Goal: Information Seeking & Learning: Learn about a topic

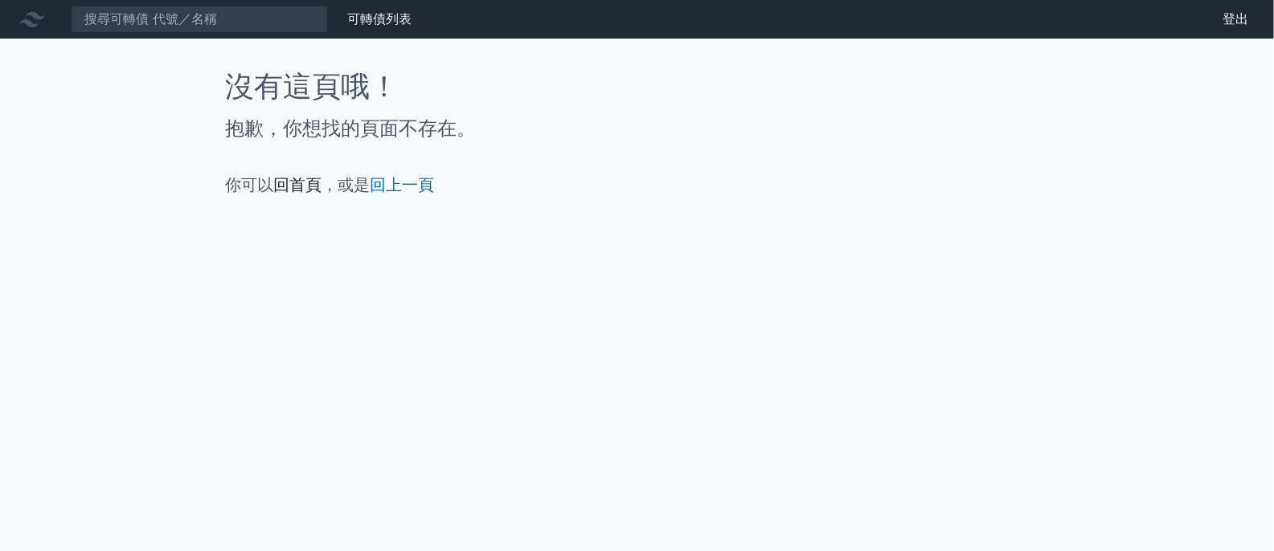
click at [43, 19] on icon at bounding box center [32, 19] width 26 height 26
click at [356, 18] on link "可轉債列表" at bounding box center [379, 18] width 64 height 15
click at [303, 176] on link "回首頁" at bounding box center [298, 184] width 48 height 19
click at [311, 190] on link "回首頁" at bounding box center [298, 184] width 48 height 19
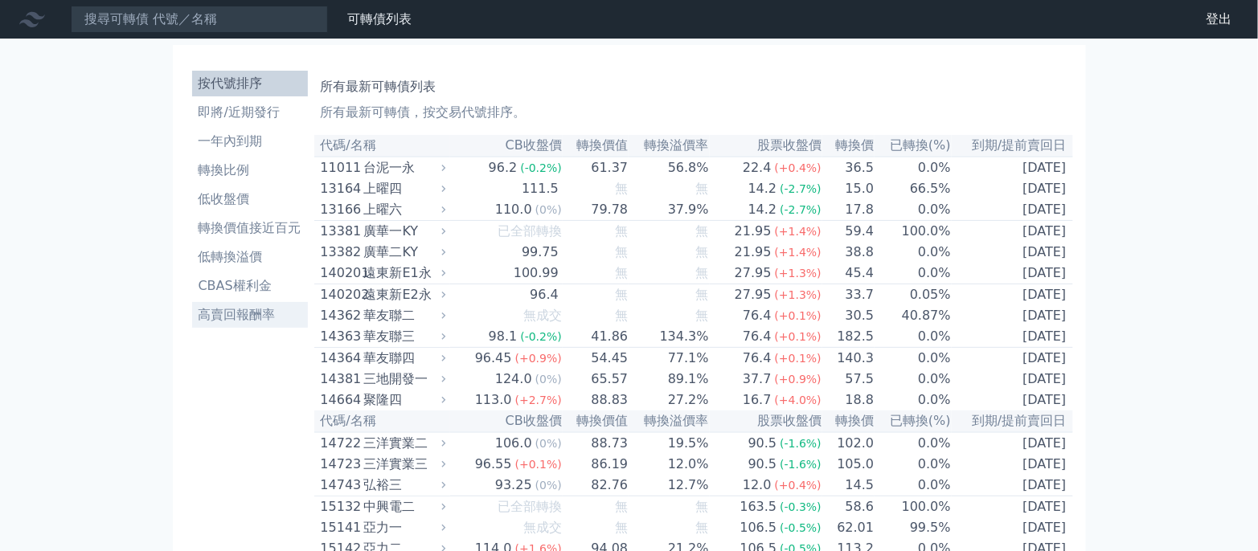
click at [284, 306] on li "高賣回報酬率" at bounding box center [250, 314] width 116 height 19
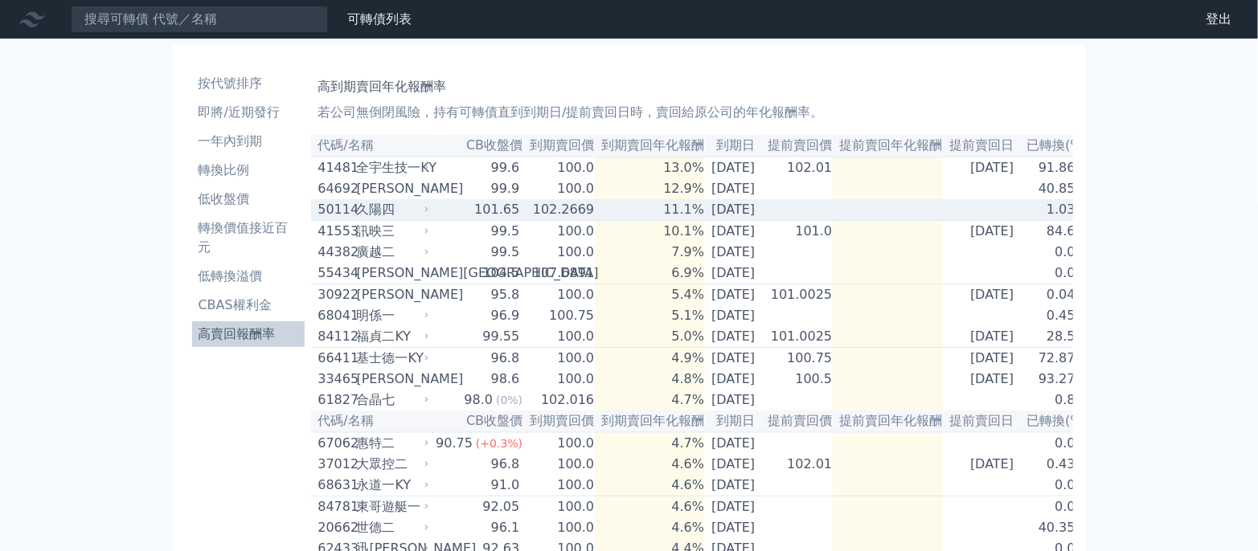
click at [546, 215] on td "102.2669" at bounding box center [559, 210] width 72 height 22
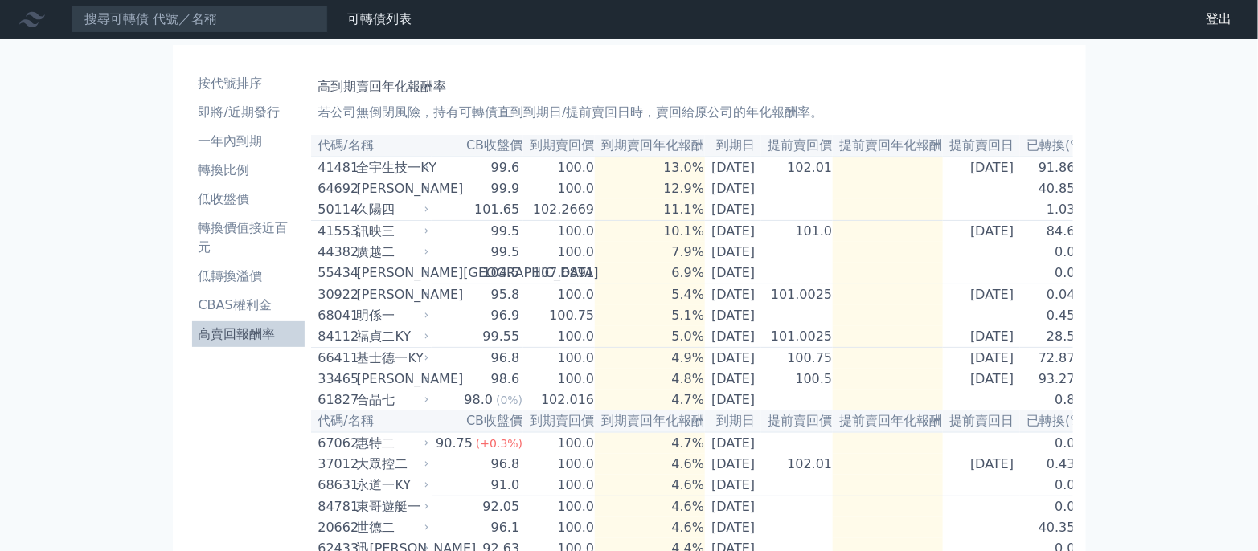
click at [262, 328] on li "高賣回報酬率" at bounding box center [248, 334] width 113 height 19
click at [244, 234] on li "轉換價值接近百元" at bounding box center [248, 238] width 113 height 39
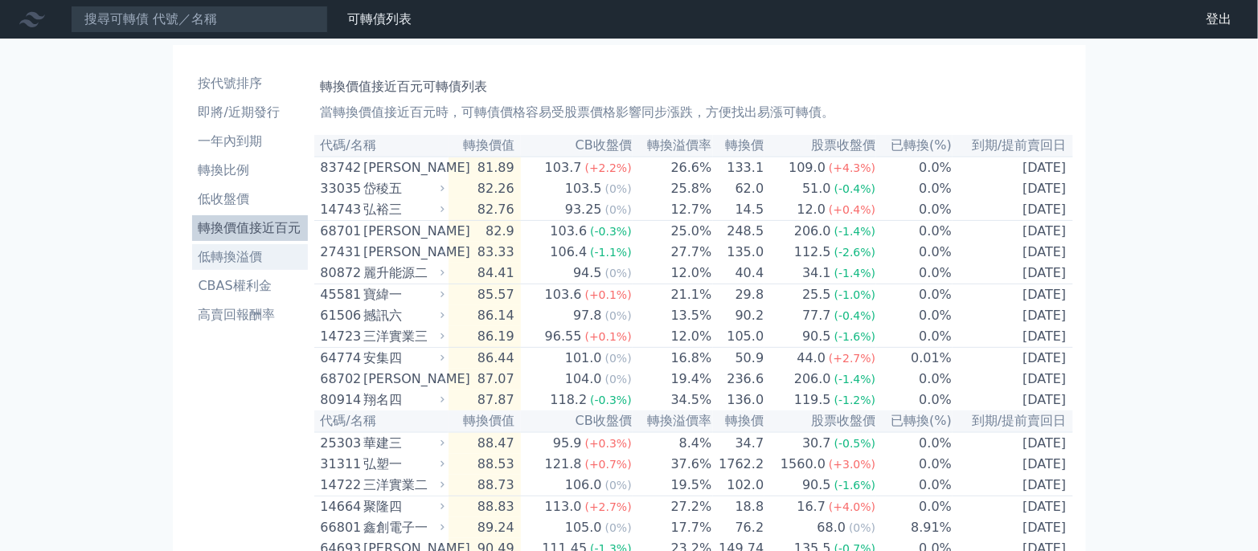
click at [272, 254] on li "低轉換溢價" at bounding box center [250, 256] width 116 height 19
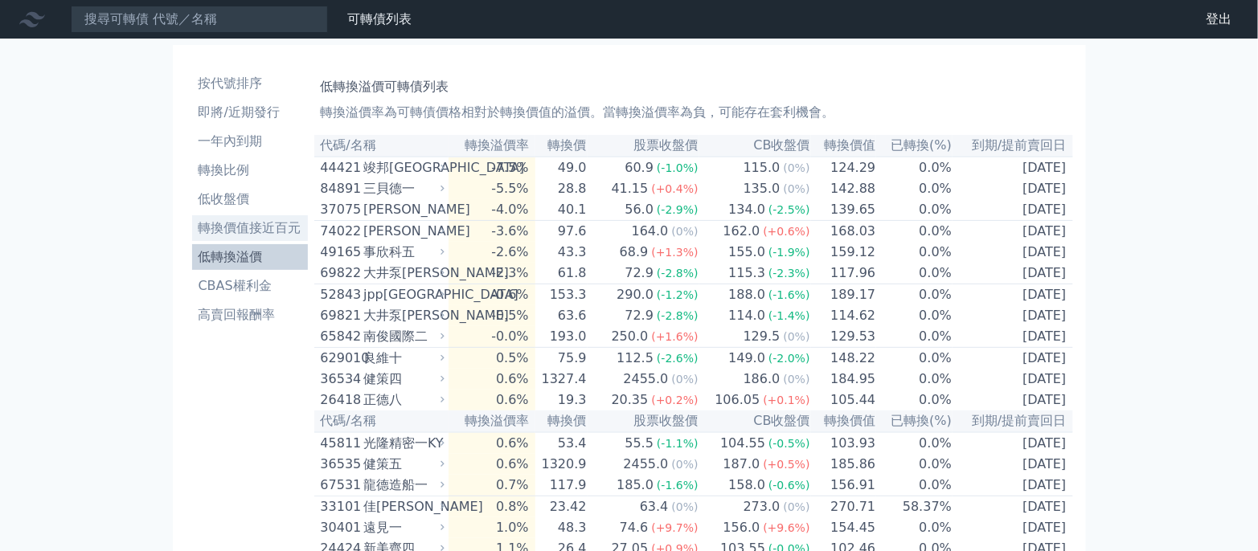
click at [212, 231] on li "轉換價值接近百元" at bounding box center [250, 228] width 116 height 19
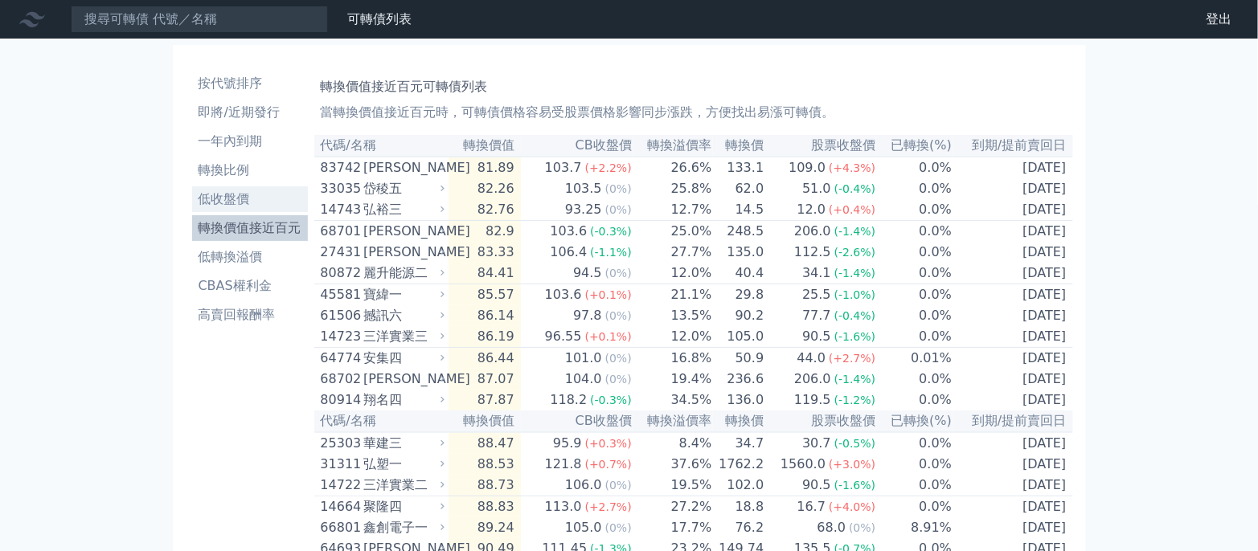
click at [260, 202] on li "低收盤價" at bounding box center [250, 199] width 116 height 19
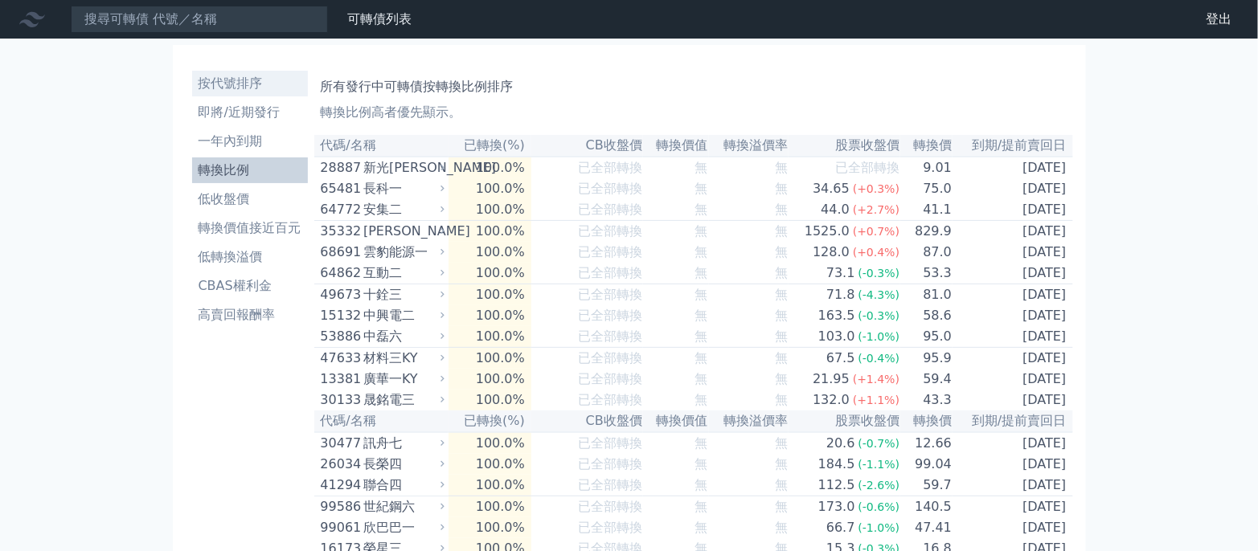
click at [280, 89] on li "按代號排序" at bounding box center [250, 83] width 116 height 19
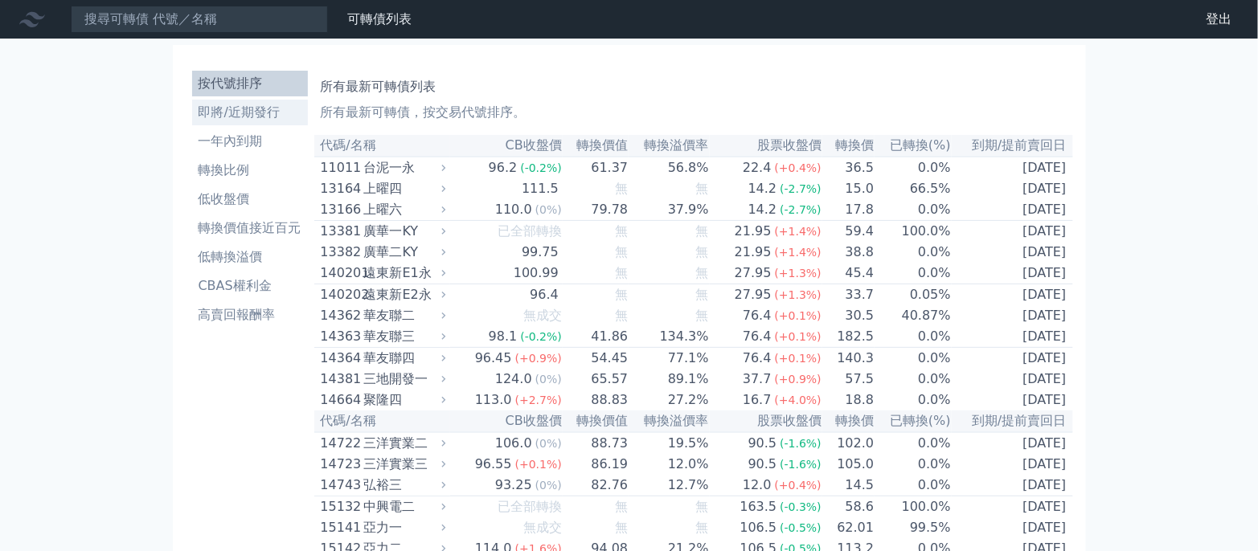
click at [282, 116] on li "即將/近期發行" at bounding box center [250, 112] width 116 height 19
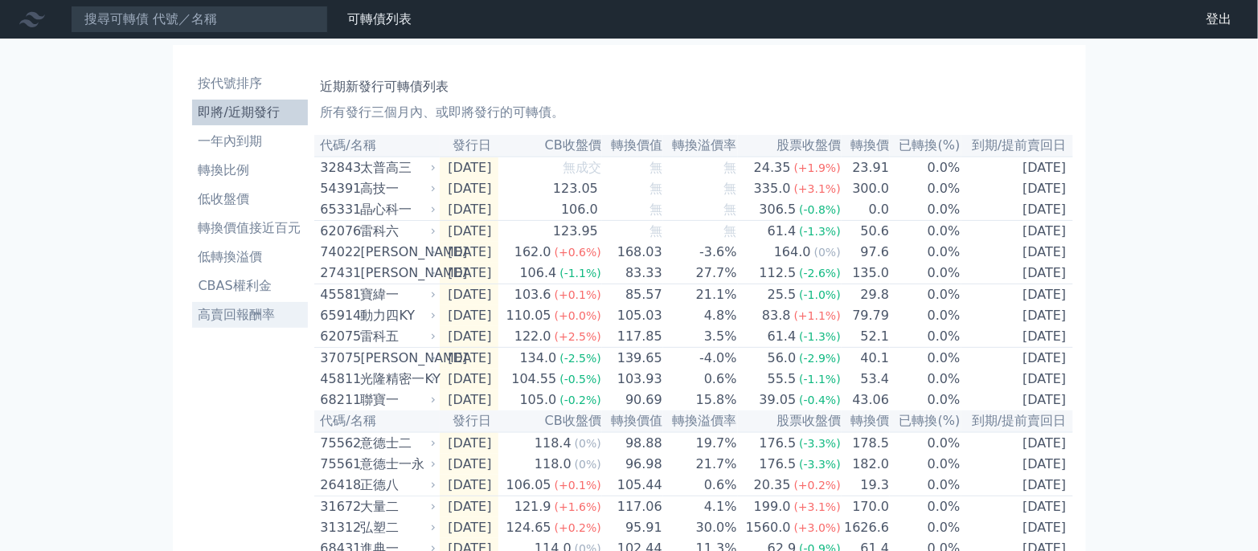
click at [218, 313] on li "高賣回報酬率" at bounding box center [250, 314] width 116 height 19
